Goal: Task Accomplishment & Management: Manage account settings

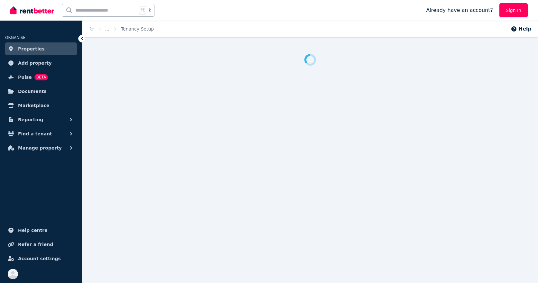
click at [24, 48] on span "Properties" at bounding box center [31, 49] width 27 height 8
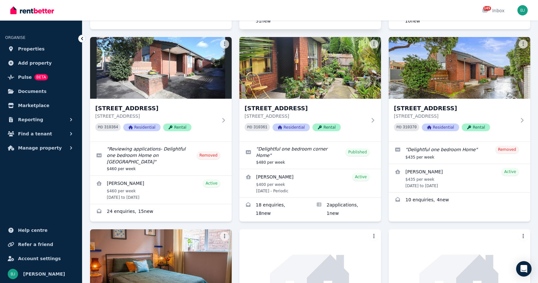
scroll to position [241, 0]
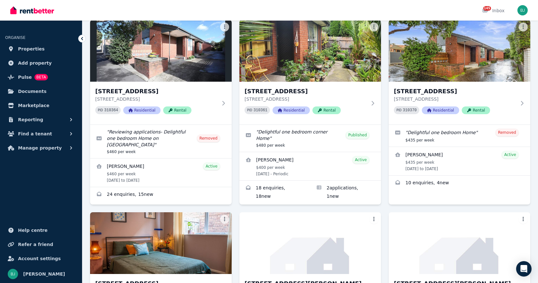
click at [309, 75] on img at bounding box center [311, 51] width 142 height 62
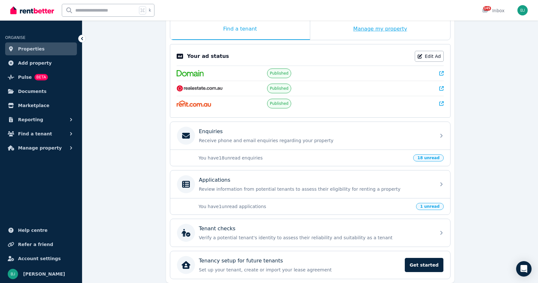
scroll to position [132, 0]
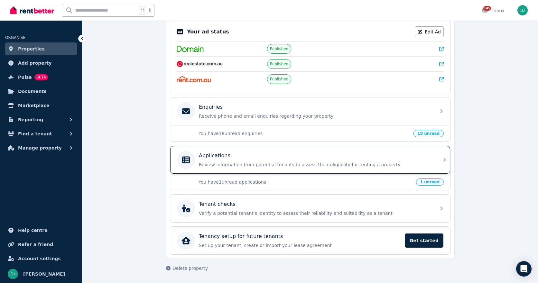
click at [297, 160] on div "Applications Review information from potential tenants to assess their eligibil…" at bounding box center [315, 160] width 233 height 16
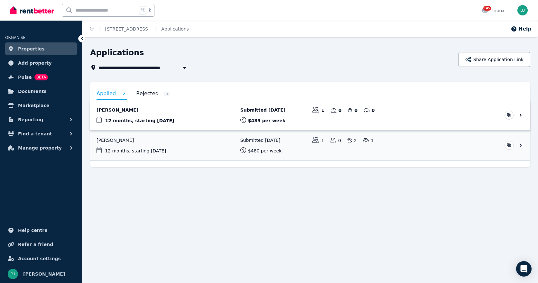
click at [158, 109] on link "View application: Dominie Nicholls" at bounding box center [310, 115] width 440 height 30
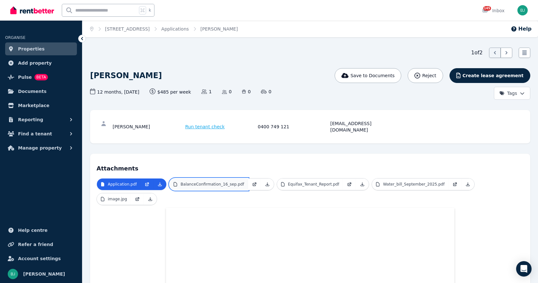
click at [194, 182] on p "BalanceConfirmation_16_sep.pdf" at bounding box center [212, 184] width 63 height 5
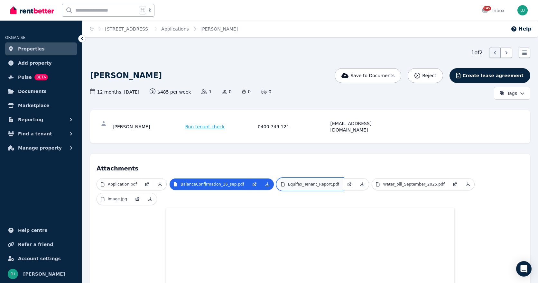
click at [302, 182] on p "Equifax_Tenant_Report.pdf" at bounding box center [314, 184] width 52 height 5
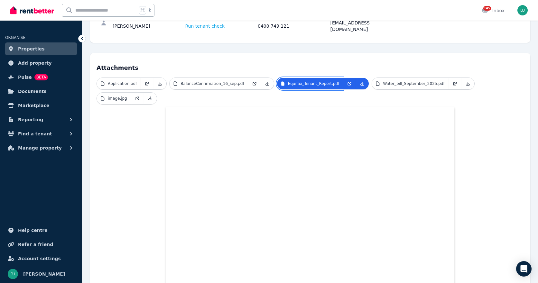
scroll to position [90, 0]
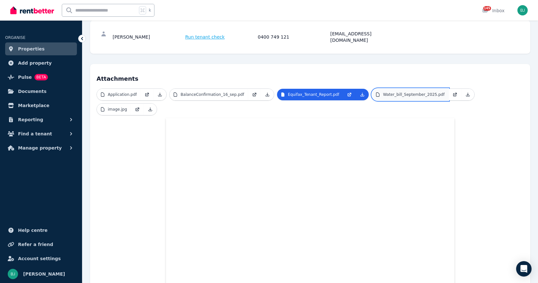
click at [404, 92] on p "Water_bill_September_2025.pdf" at bounding box center [414, 94] width 62 height 5
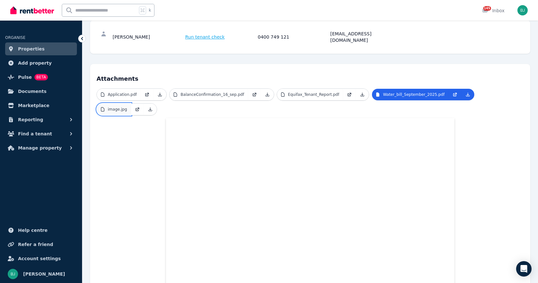
click at [114, 106] on link "image.jpg" at bounding box center [114, 110] width 34 height 12
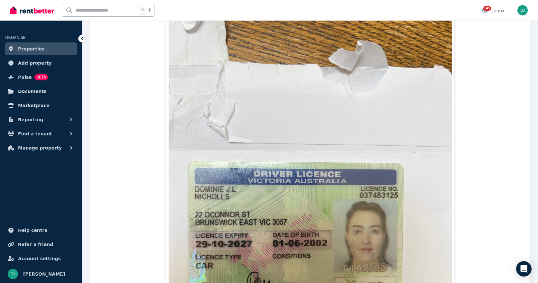
scroll to position [0, 0]
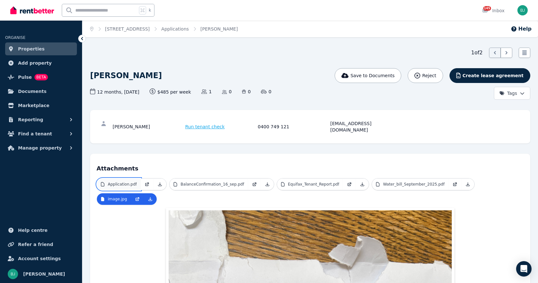
click at [119, 182] on p "Application.pdf" at bounding box center [122, 184] width 29 height 5
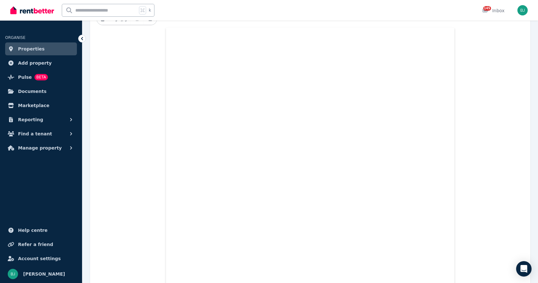
scroll to position [202, 0]
click at [29, 52] on span "Properties" at bounding box center [31, 49] width 27 height 8
